Goal: Task Accomplishment & Management: Use online tool/utility

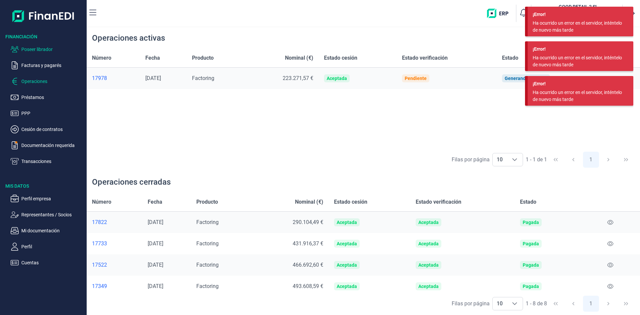
click at [42, 51] on p "Poseer librador" at bounding box center [52, 49] width 63 height 8
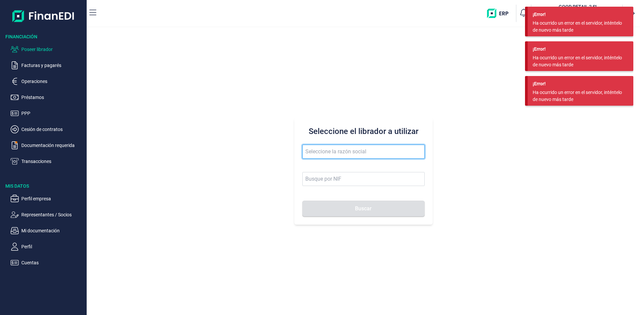
click at [368, 151] on input "text" at bounding box center [363, 152] width 122 height 14
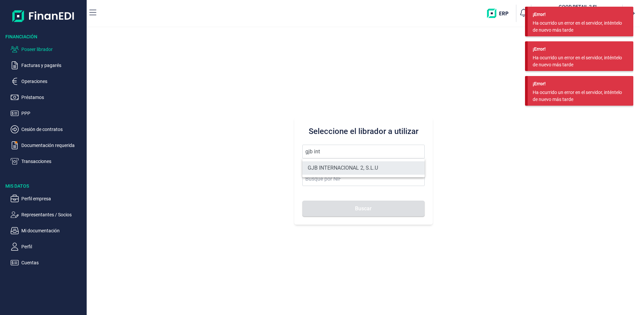
click at [374, 166] on li "GJB INTERNACIONAL 2, S.L.U" at bounding box center [363, 167] width 122 height 13
type input "GJB INTERNACIONAL 2, S.L.U"
type input "B05482971"
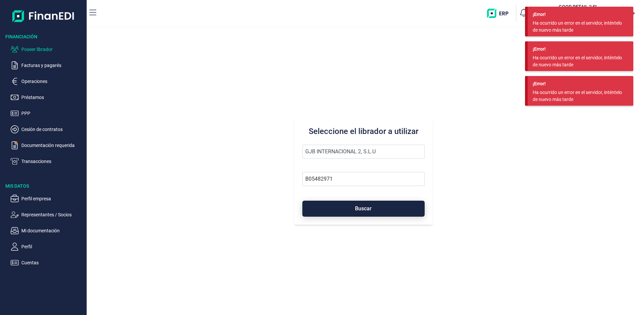
click at [366, 208] on span "Buscar" at bounding box center [363, 208] width 17 height 5
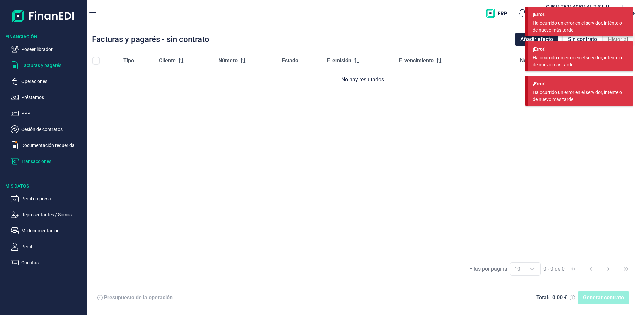
click at [39, 160] on p "Transacciones" at bounding box center [52, 161] width 63 height 8
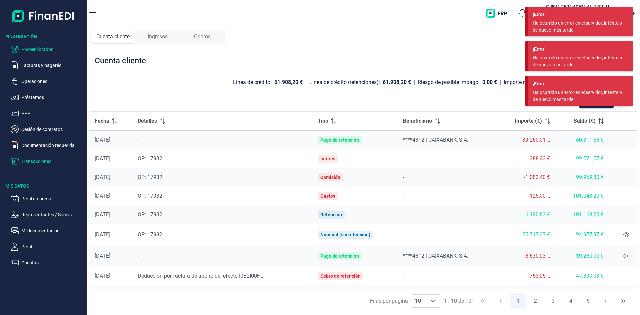
click at [41, 50] on p "Poseer librador" at bounding box center [52, 49] width 63 height 8
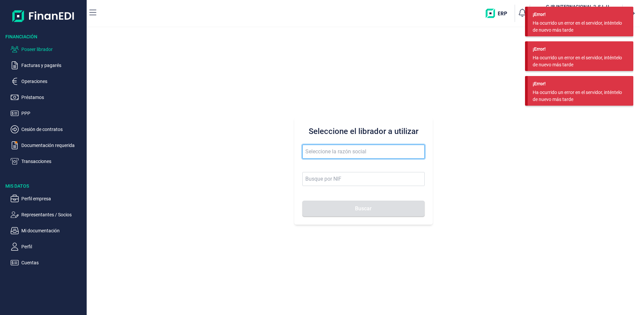
click at [336, 150] on input "text" at bounding box center [363, 152] width 122 height 14
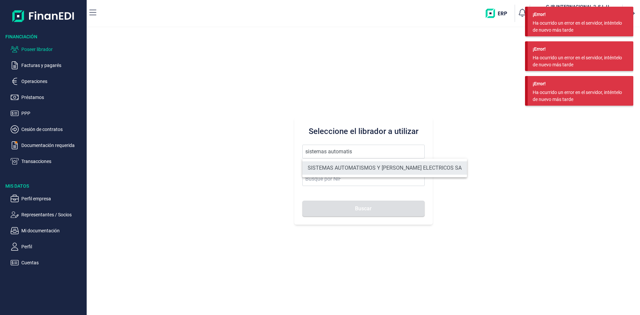
click at [350, 164] on li "SISTEMAS AUTOMATISMOS Y [PERSON_NAME] ELECTRICOS SA" at bounding box center [384, 167] width 165 height 13
type input "SISTEMAS AUTOMATISMOS Y [PERSON_NAME] ELECTRICOS SA"
type input "A79479515"
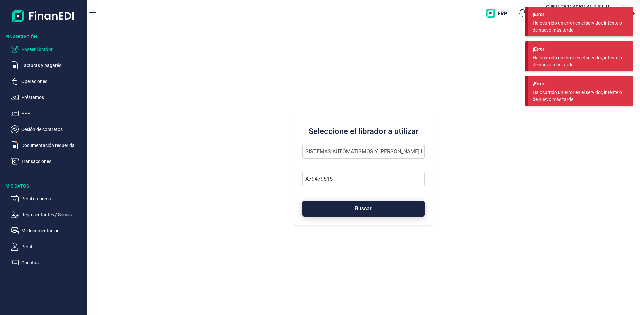
click at [364, 207] on span "Buscar" at bounding box center [363, 208] width 17 height 5
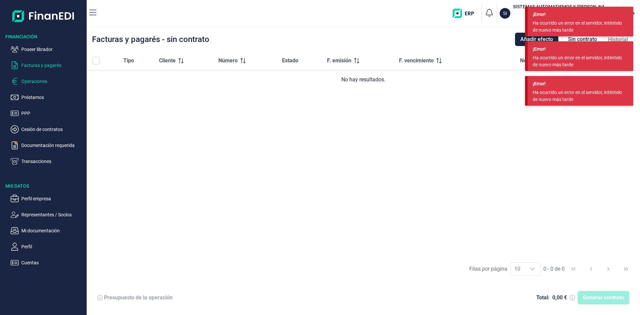
click at [48, 81] on p "Operaciones" at bounding box center [52, 81] width 63 height 8
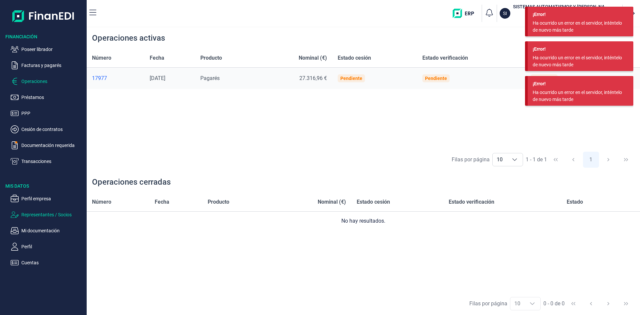
click at [50, 217] on p "Representantes / Socios" at bounding box center [52, 215] width 63 height 8
